Goal: Transaction & Acquisition: Purchase product/service

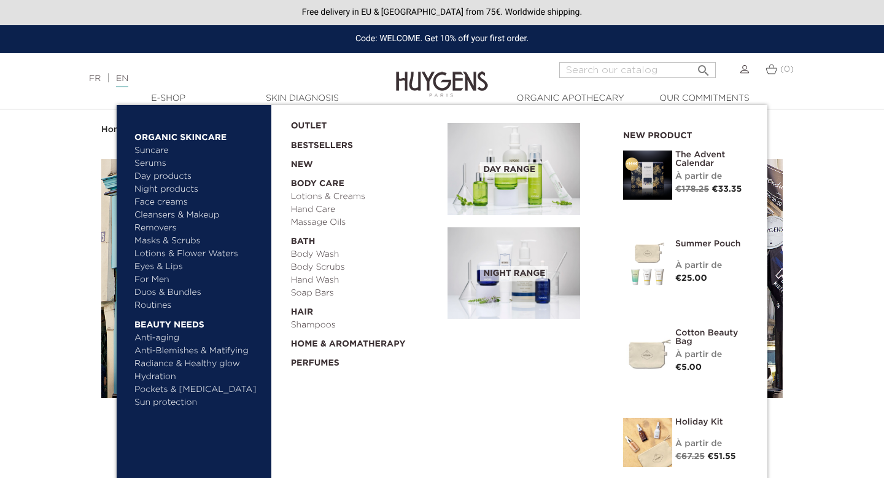
click at [144, 152] on link "Suncare" at bounding box center [198, 150] width 128 height 13
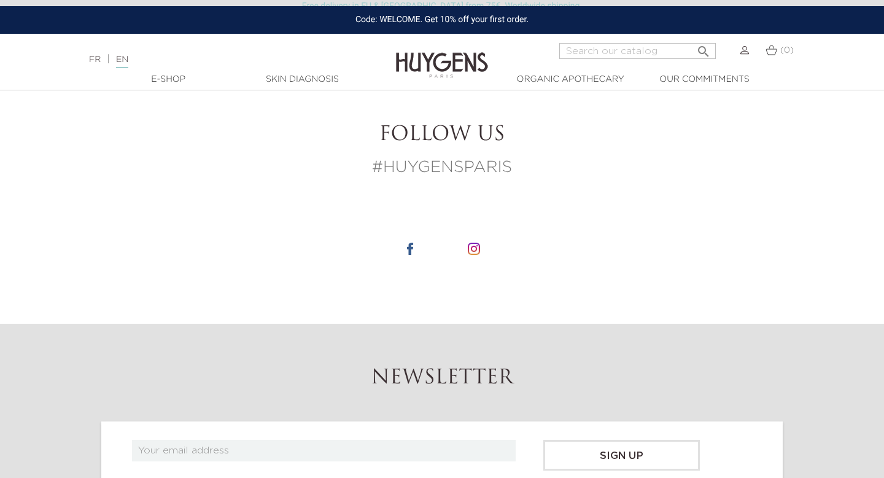
scroll to position [1086, 0]
